Goal: Check status

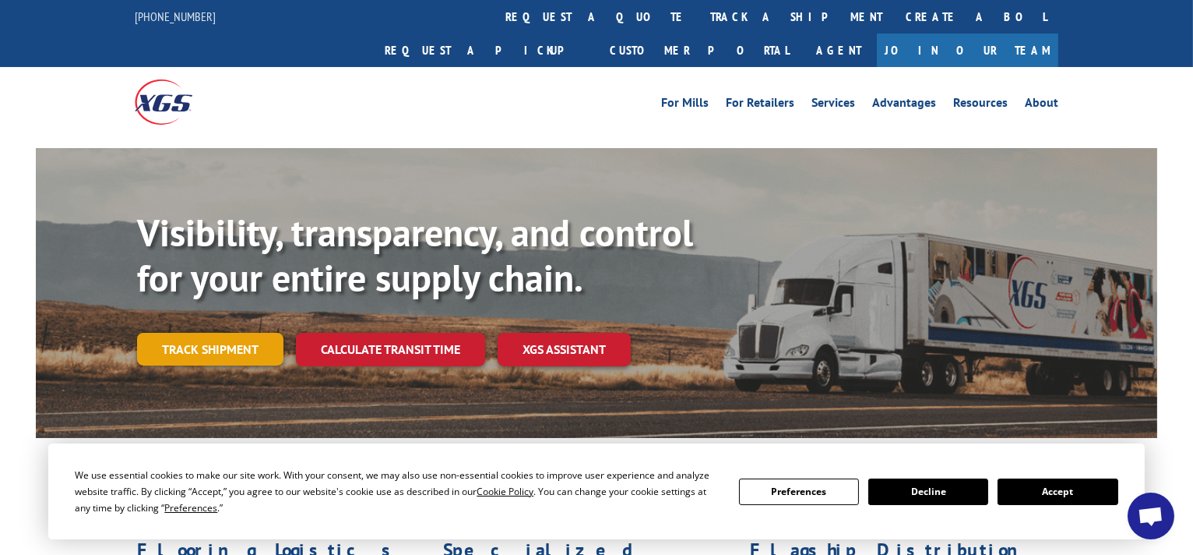
click at [206, 333] on link "Track shipment" at bounding box center [210, 349] width 146 height 33
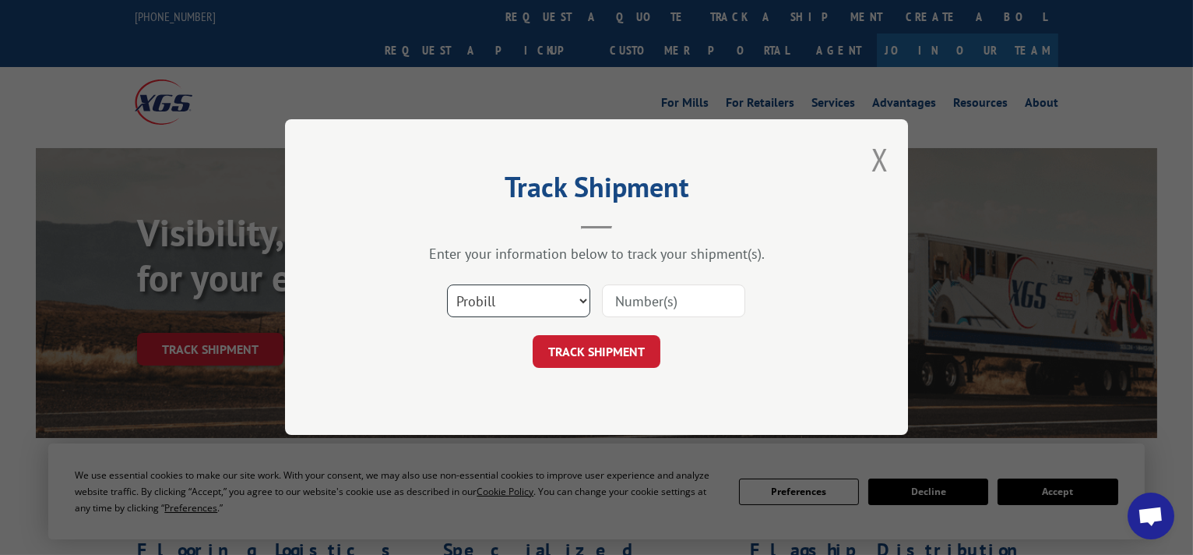
click at [580, 305] on select "Select category... Probill BOL PO" at bounding box center [518, 301] width 143 height 33
select select "bol"
click at [447, 285] on select "Select category... Probill BOL PO" at bounding box center [518, 301] width 143 height 33
click at [630, 301] on input at bounding box center [673, 301] width 143 height 33
paste input "6623723"
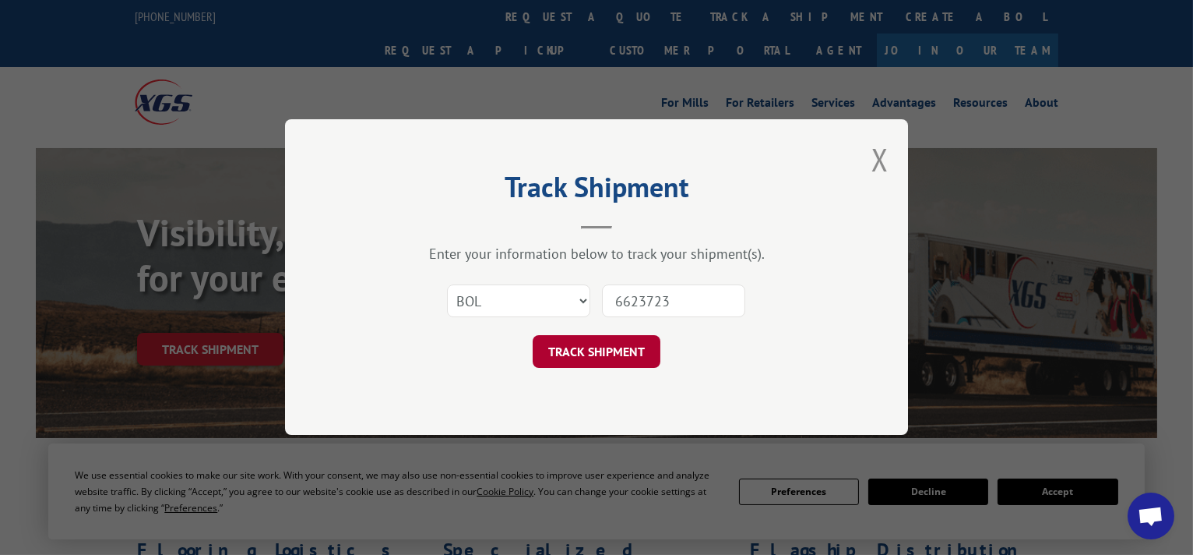
type input "6623723"
click at [594, 345] on button "TRACK SHIPMENT" at bounding box center [597, 352] width 128 height 33
drag, startPoint x: 723, startPoint y: 300, endPoint x: 616, endPoint y: 294, distance: 106.9
click at [616, 294] on input "6623723" at bounding box center [673, 301] width 143 height 33
click at [601, 348] on button "TRACK SHIPMENT" at bounding box center [597, 352] width 128 height 33
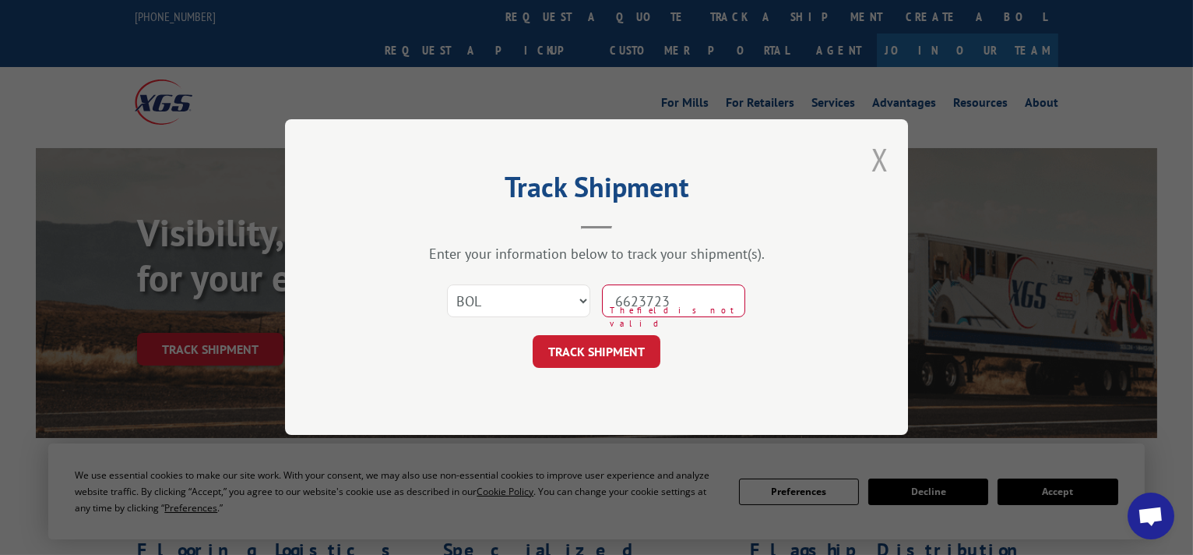
click at [879, 163] on button "Close modal" at bounding box center [880, 159] width 17 height 41
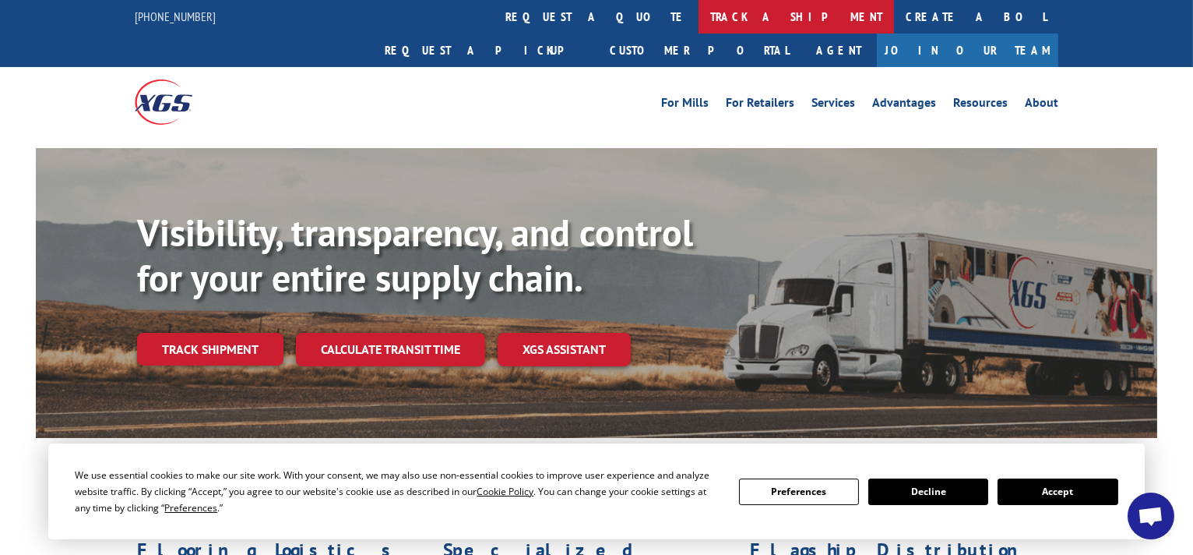
click at [699, 15] on link "track a shipment" at bounding box center [797, 16] width 196 height 33
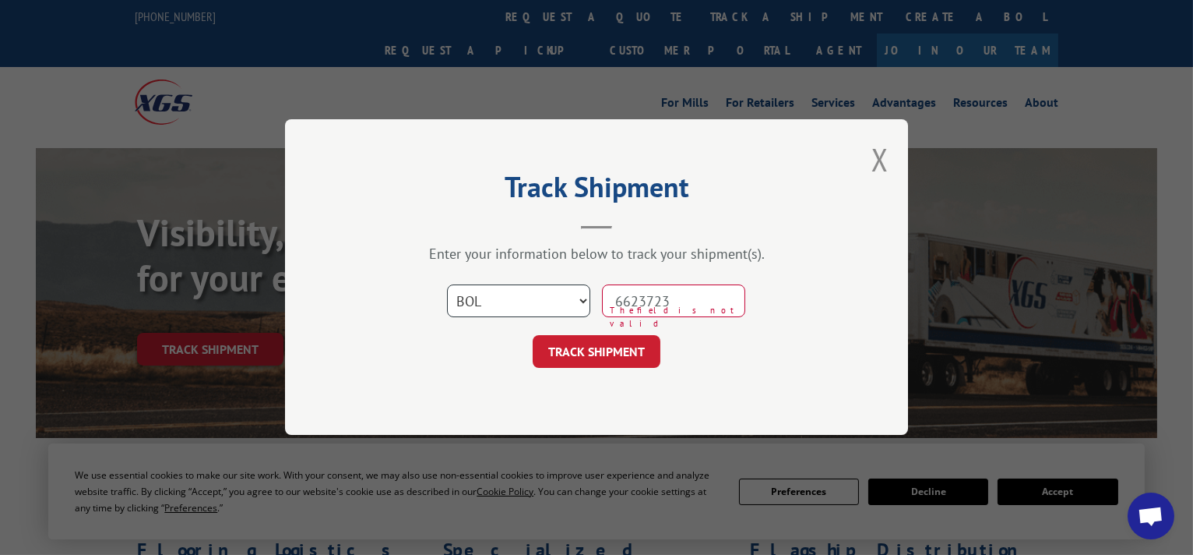
click at [580, 297] on select "Select category... Probill BOL PO" at bounding box center [518, 301] width 143 height 33
select select "probill"
click at [447, 285] on select "Select category... Probill BOL PO" at bounding box center [518, 301] width 143 height 33
drag, startPoint x: 706, startPoint y: 304, endPoint x: 642, endPoint y: 305, distance: 63.9
click at [642, 305] on input "6623723" at bounding box center [673, 301] width 143 height 33
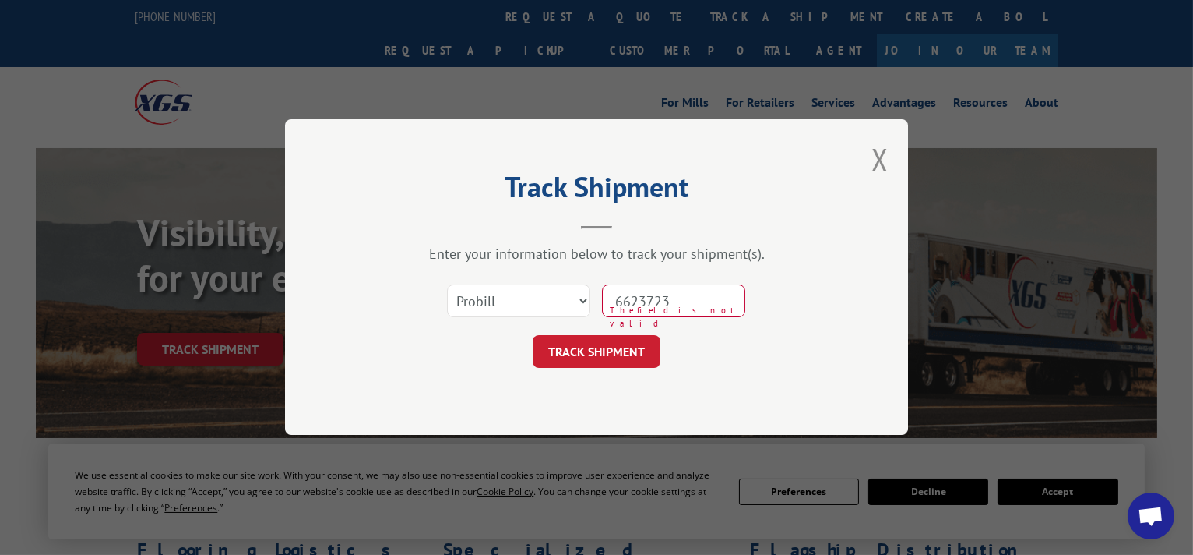
paste input "17230329"
type input "17230329"
click at [601, 348] on button "TRACK SHIPMENT" at bounding box center [597, 352] width 128 height 33
click at [597, 341] on button "TRACK SHIPMENT" at bounding box center [597, 352] width 128 height 33
click at [600, 344] on button "TRACK SHIPMENT" at bounding box center [597, 352] width 128 height 33
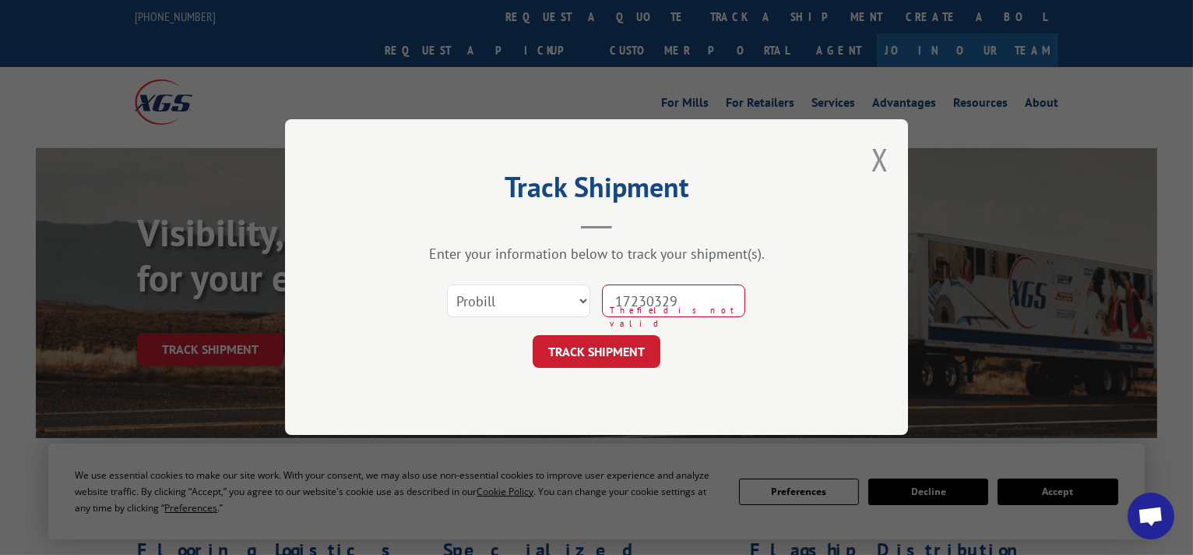
click at [722, 304] on input "17230329" at bounding box center [673, 301] width 143 height 33
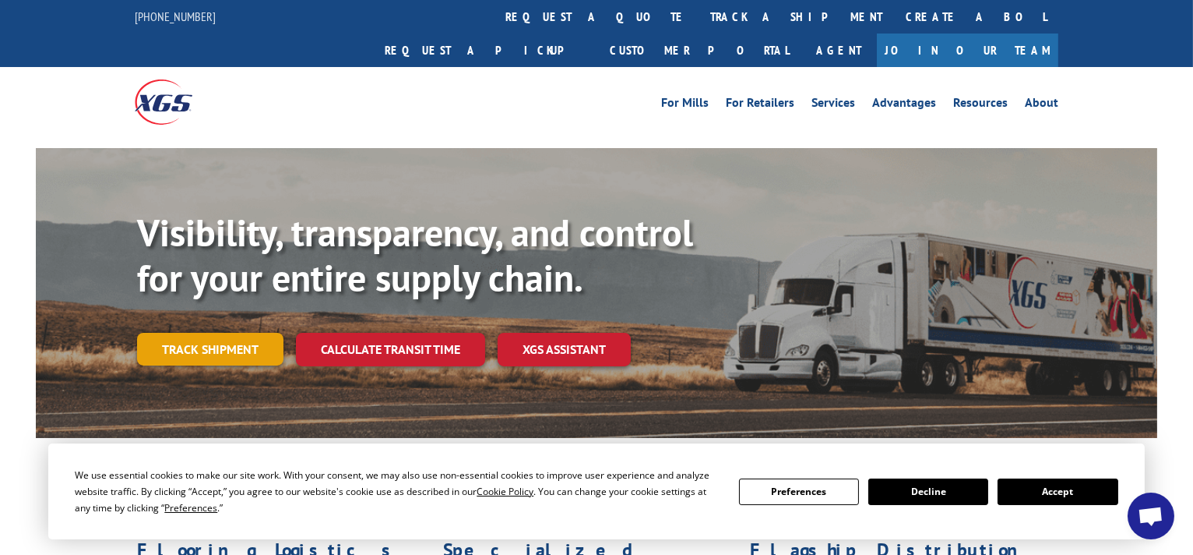
click at [223, 333] on link "Track shipment" at bounding box center [210, 349] width 146 height 33
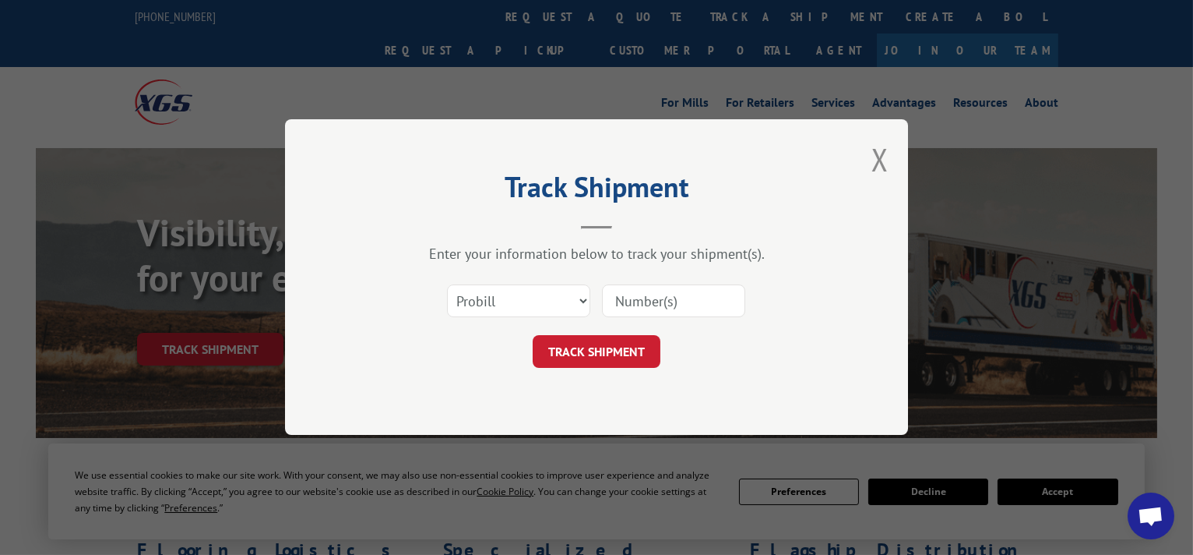
click at [1048, 488] on div "Track Shipment Enter your information below to track your shipment(s). Select c…" at bounding box center [596, 277] width 1193 height 555
click at [879, 149] on button "Close modal" at bounding box center [880, 159] width 17 height 41
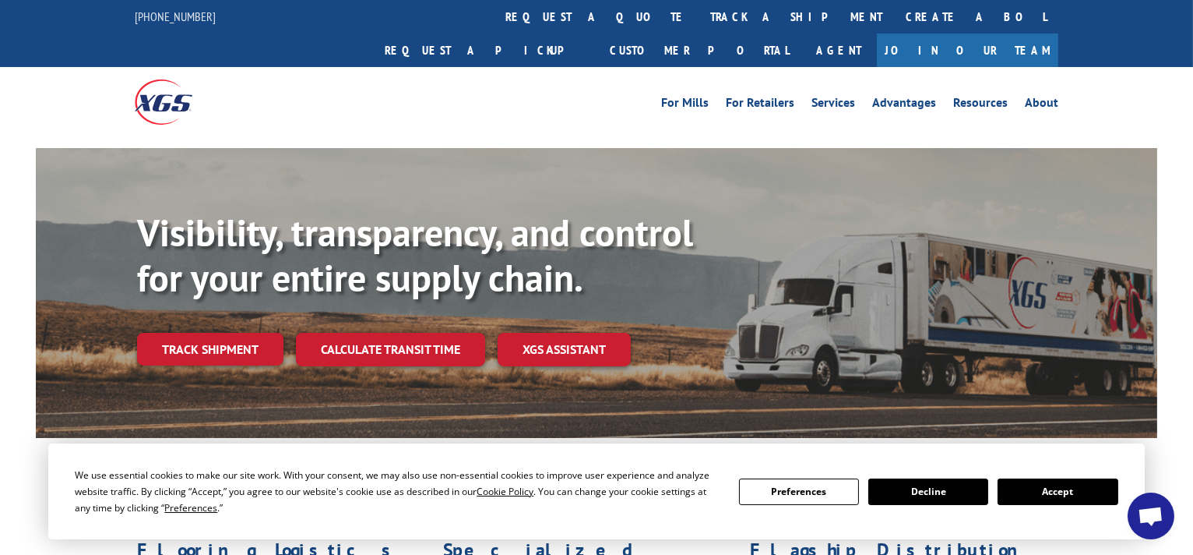
click at [1057, 487] on button "Accept" at bounding box center [1058, 491] width 120 height 26
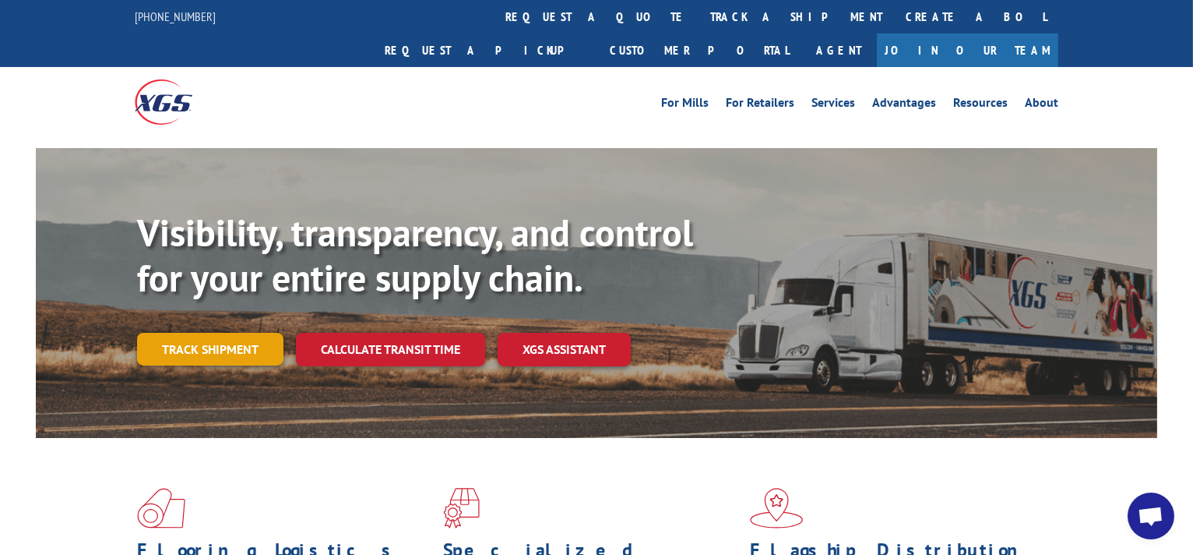
click at [234, 333] on link "Track shipment" at bounding box center [210, 349] width 146 height 33
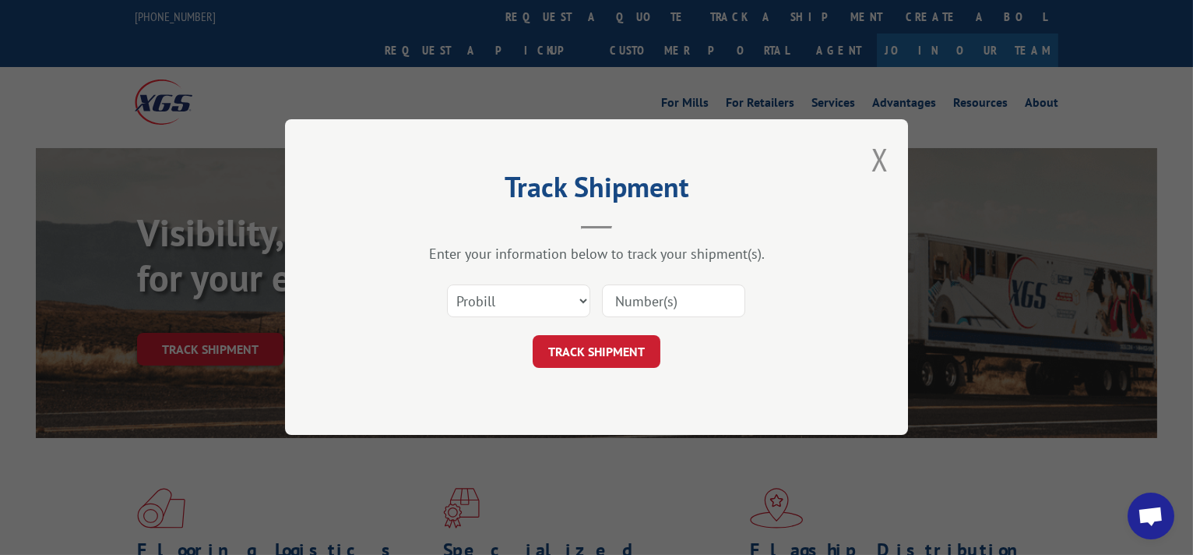
paste input "17230329"
type input "17230329"
click at [606, 344] on button "TRACK SHIPMENT" at bounding box center [597, 352] width 128 height 33
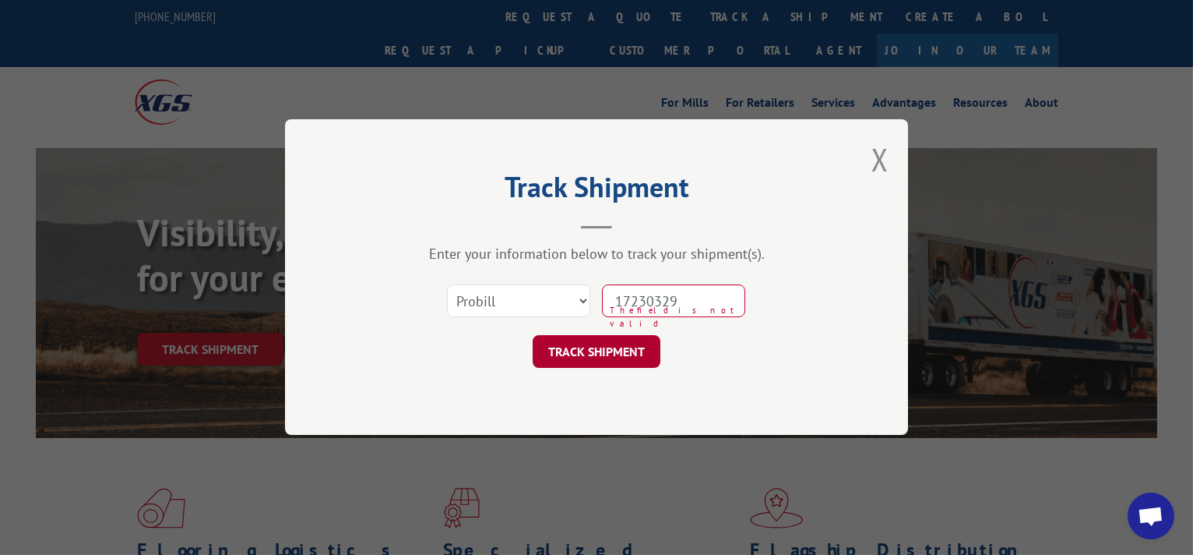
click at [606, 344] on button "TRACK SHIPMENT" at bounding box center [597, 352] width 128 height 33
click at [605, 344] on button "TRACK SHIPMENT" at bounding box center [597, 352] width 128 height 33
click at [604, 341] on button "TRACK SHIPMENT" at bounding box center [597, 352] width 128 height 33
click at [604, 336] on button "TRACK SHIPMENT" at bounding box center [597, 352] width 128 height 33
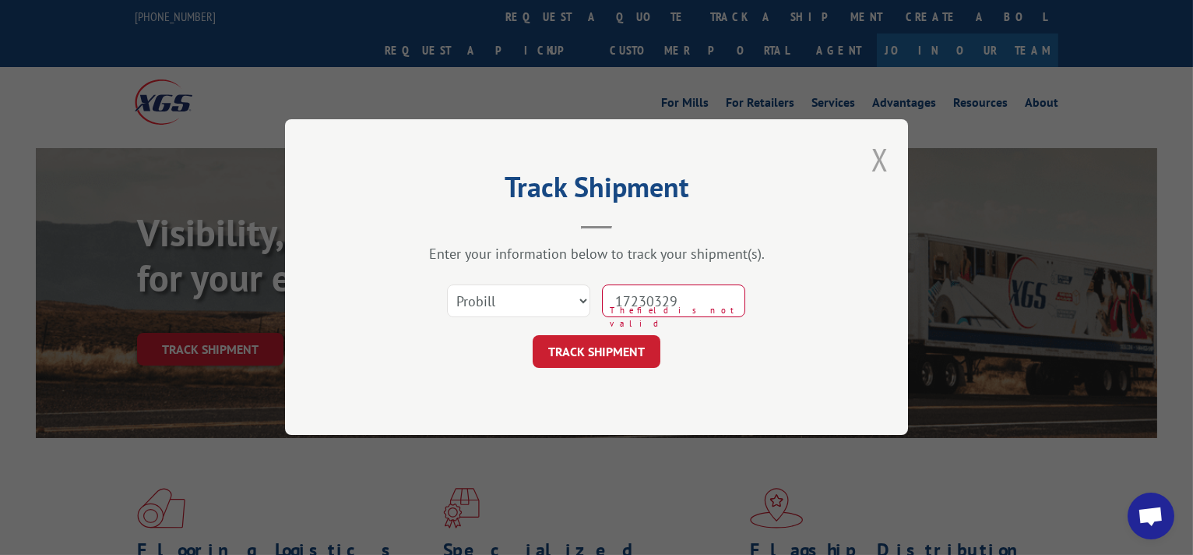
click at [879, 155] on button "Close modal" at bounding box center [880, 159] width 17 height 41
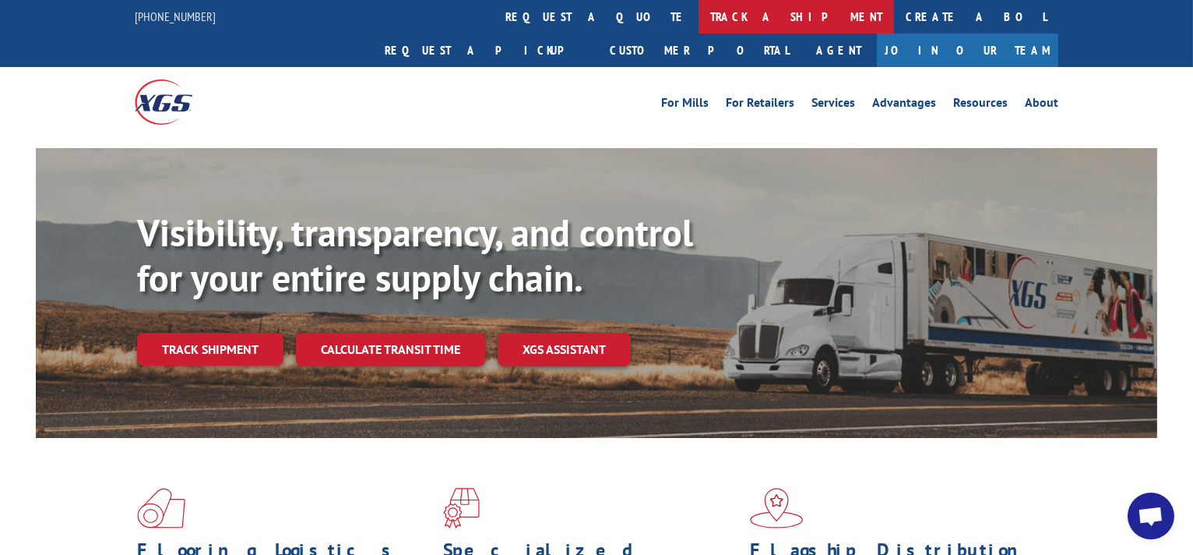
click at [699, 4] on link "track a shipment" at bounding box center [797, 16] width 196 height 33
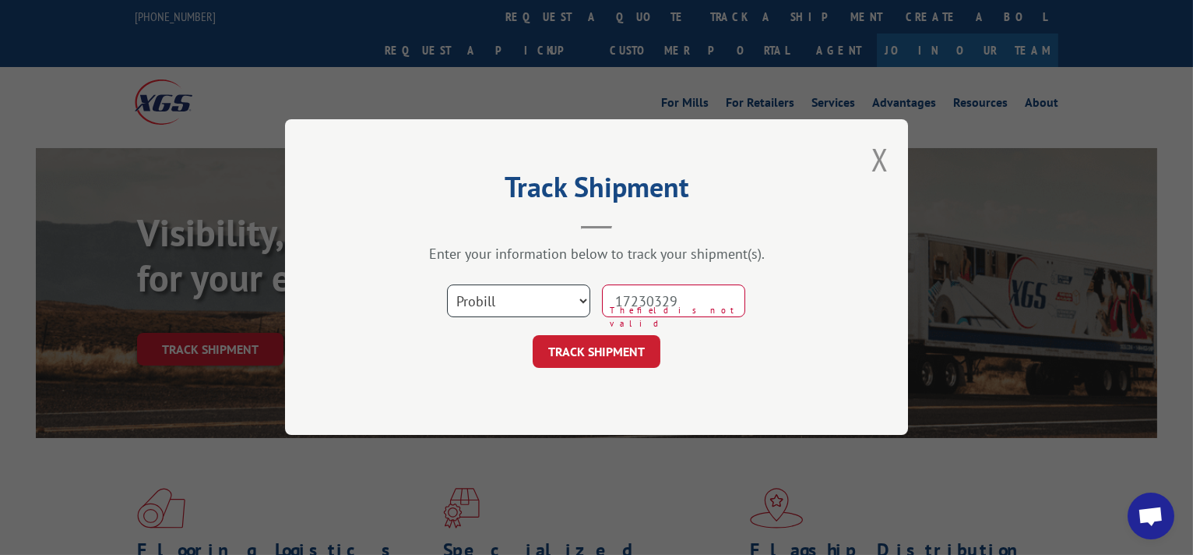
click at [580, 301] on select "Select category... Probill BOL PO" at bounding box center [518, 301] width 143 height 33
select select "bol"
click at [447, 285] on select "Select category... Probill BOL PO" at bounding box center [518, 301] width 143 height 33
drag, startPoint x: 721, startPoint y: 301, endPoint x: 622, endPoint y: 308, distance: 100.0
click at [622, 308] on input "17230329" at bounding box center [673, 301] width 143 height 33
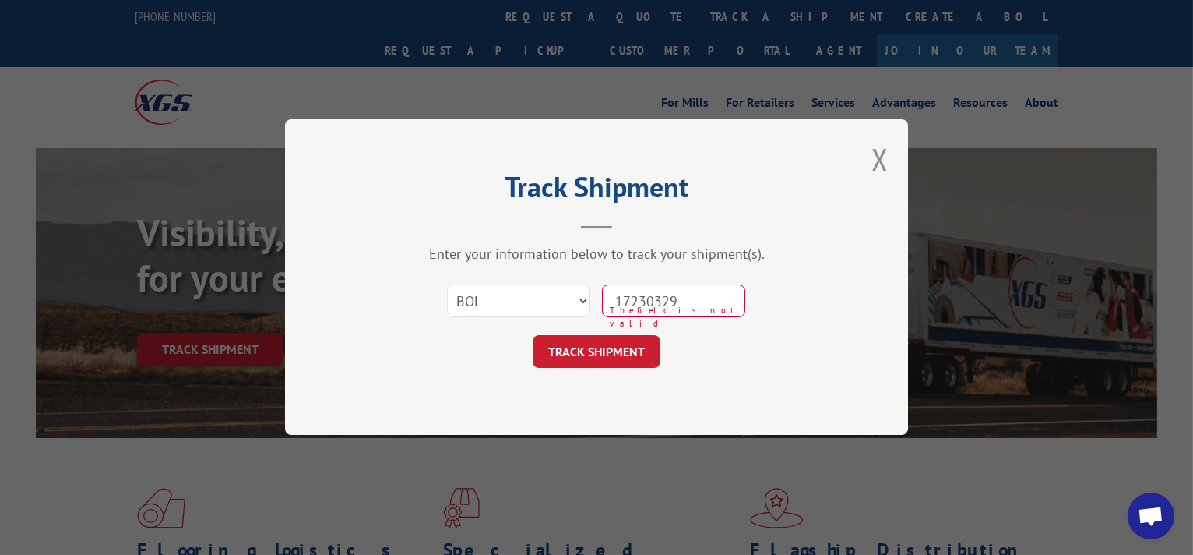
paste input "6623723"
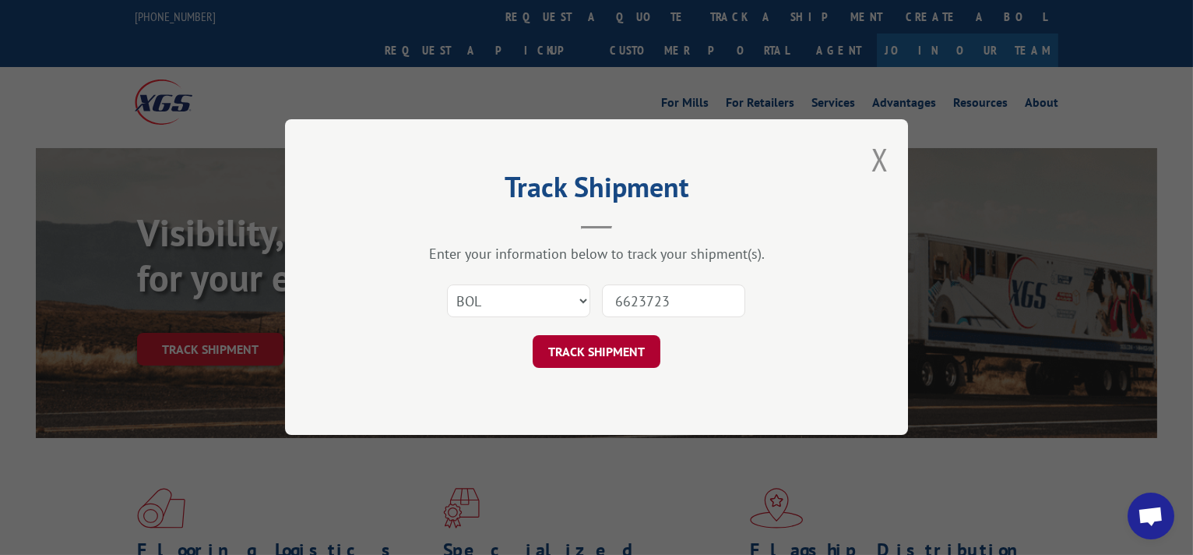
type input "6623723"
click at [603, 346] on button "TRACK SHIPMENT" at bounding box center [597, 352] width 128 height 33
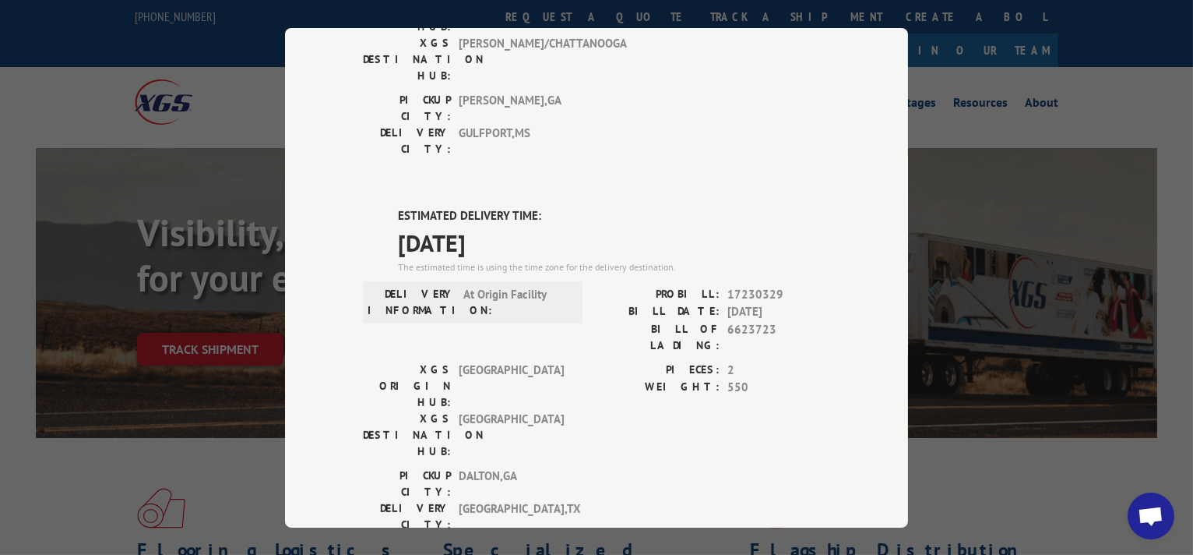
scroll to position [825, 0]
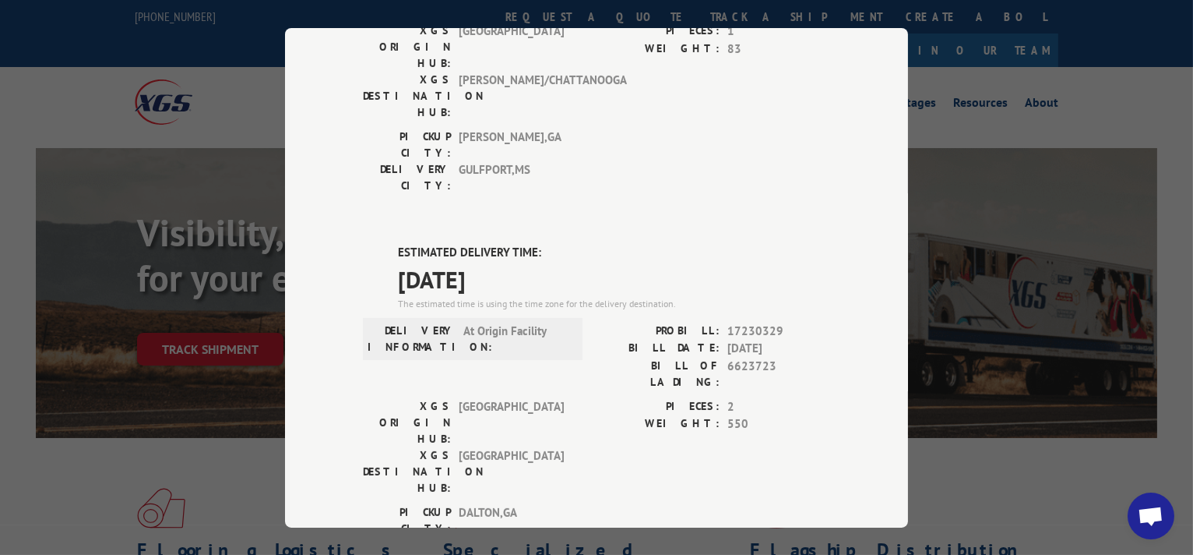
click at [1009, 237] on div "Track Shipment ESTIMATED DELIVERY TIME: Please contact customer service: [PHONE…" at bounding box center [596, 277] width 1193 height 555
